Goal: Check status: Check status

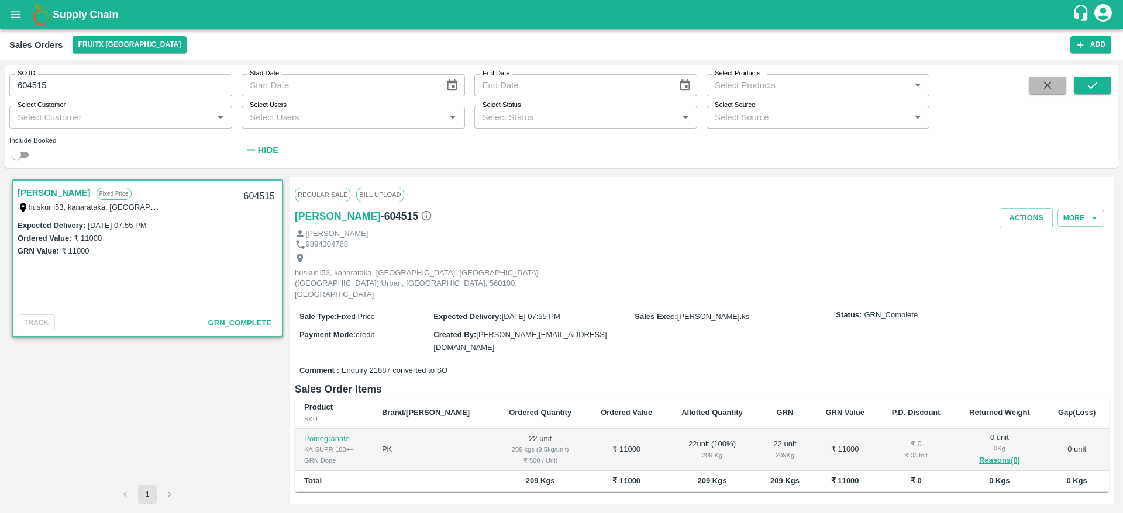
click at [1056, 79] on button "button" at bounding box center [1047, 86] width 37 height 18
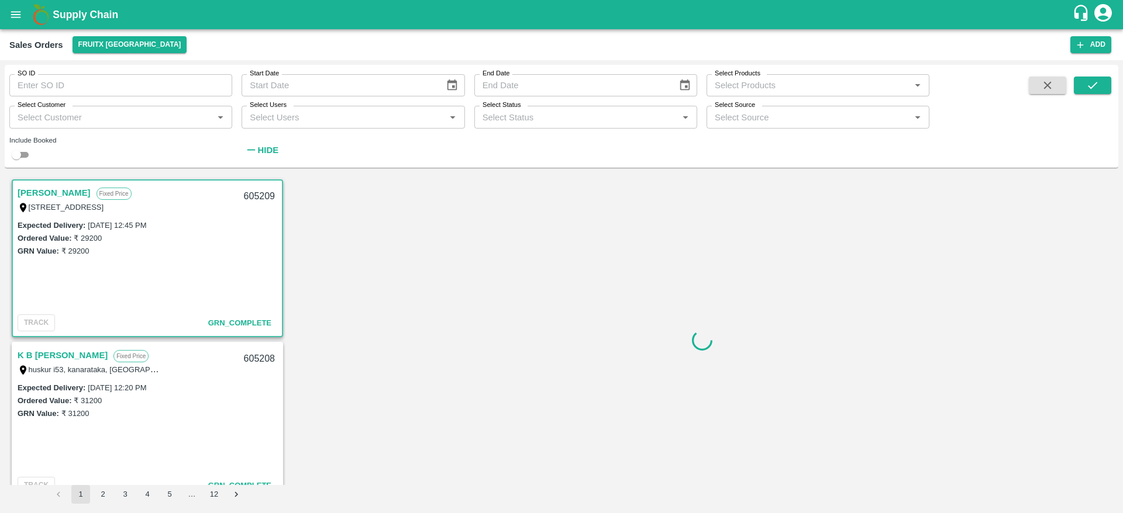
scroll to position [2, 0]
